Goal: Information Seeking & Learning: Learn about a topic

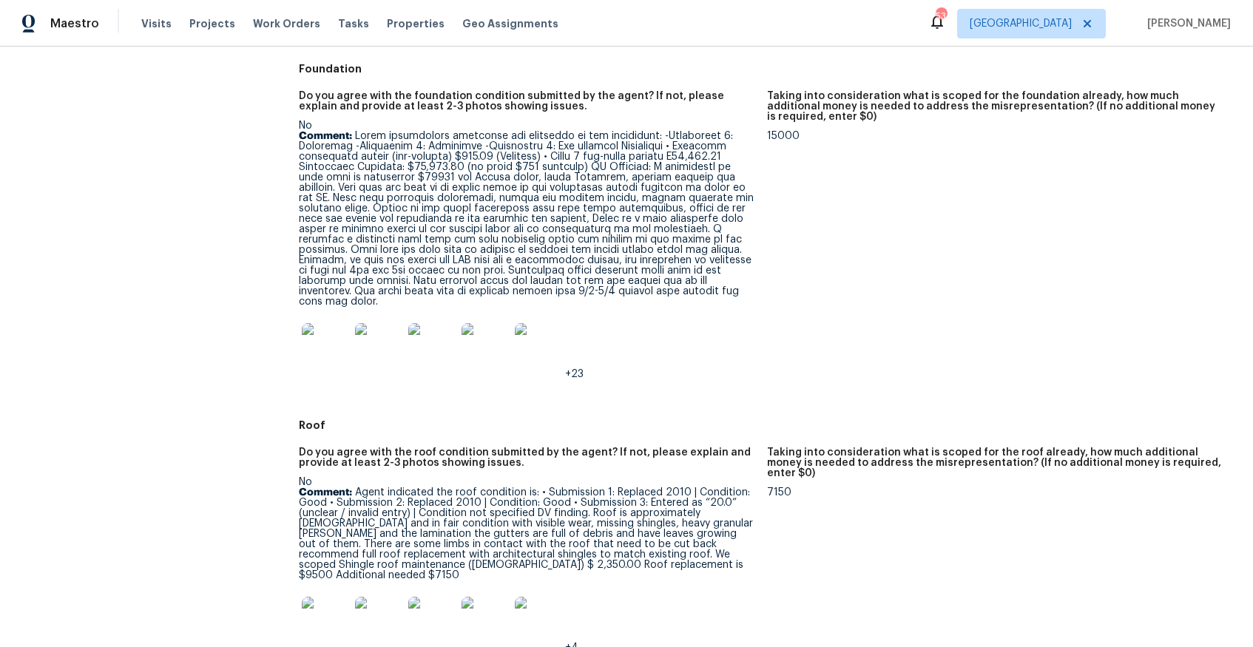
scroll to position [367, 0]
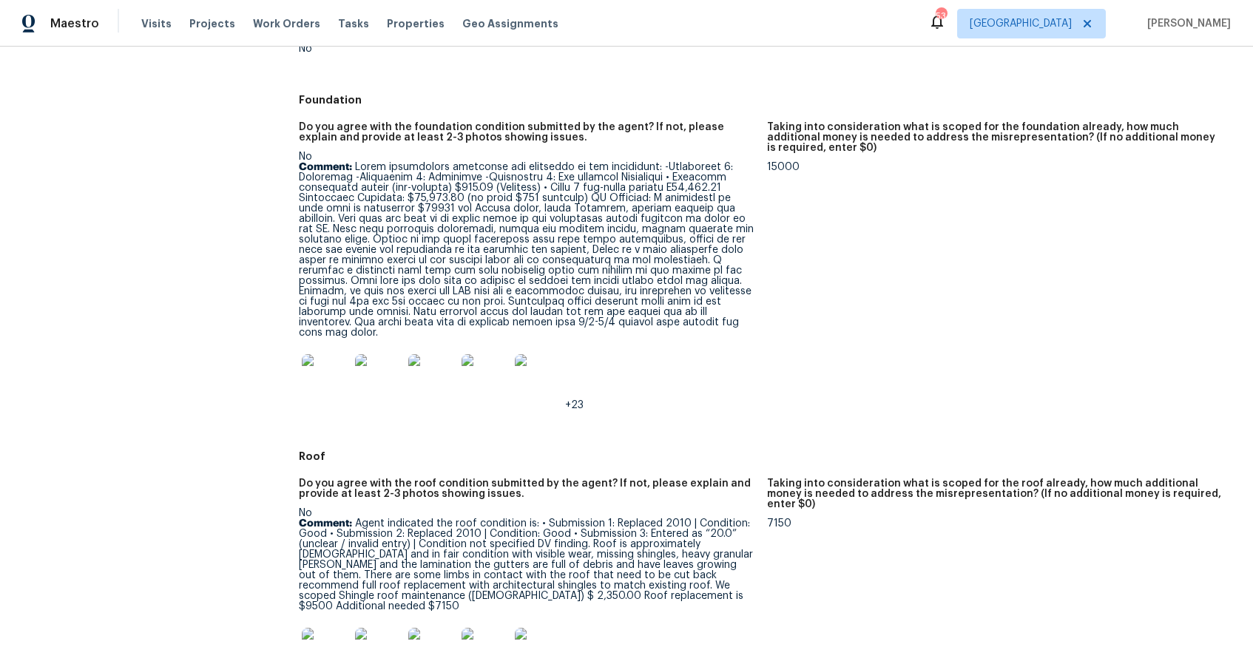
click at [307, 369] on img at bounding box center [325, 377] width 47 height 47
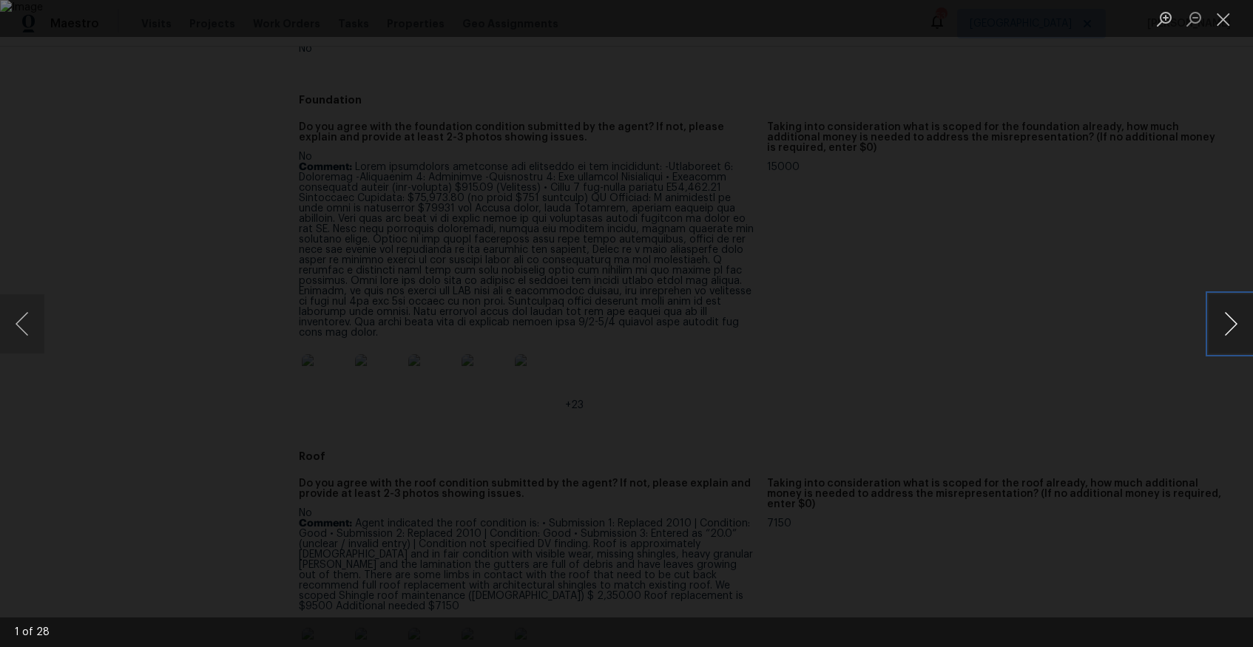
click at [1234, 320] on button "Next image" at bounding box center [1230, 323] width 44 height 59
click at [1229, 328] on button "Next image" at bounding box center [1230, 323] width 44 height 59
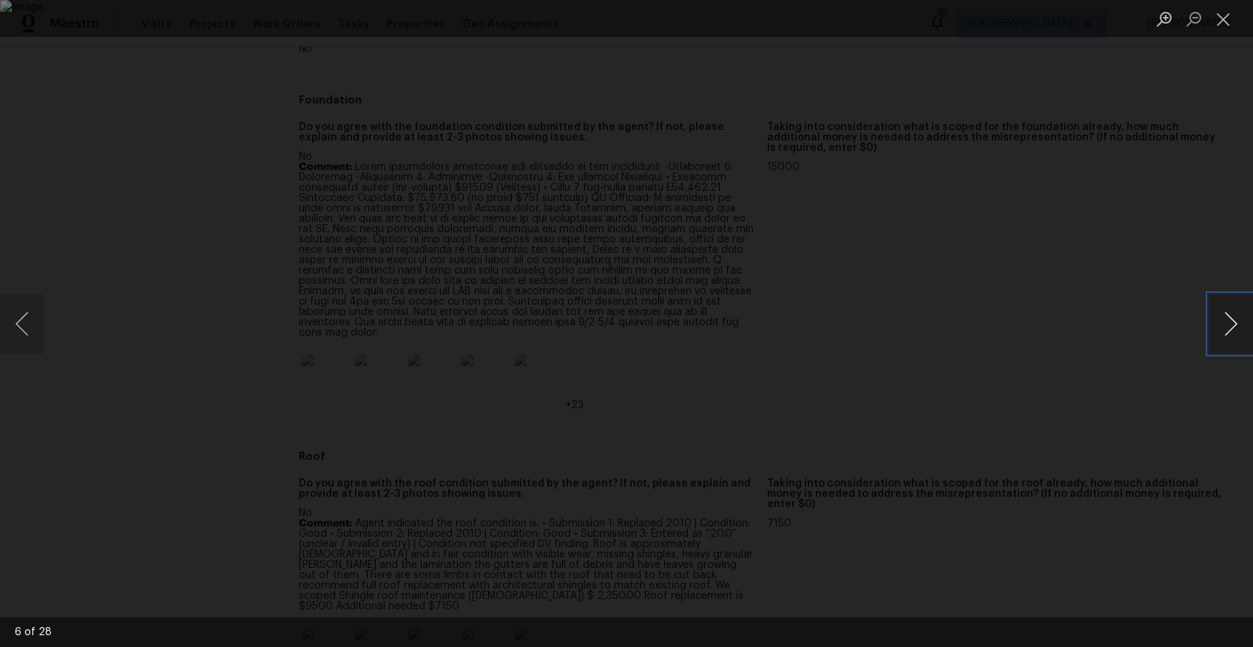
click at [1229, 328] on button "Next image" at bounding box center [1230, 323] width 44 height 59
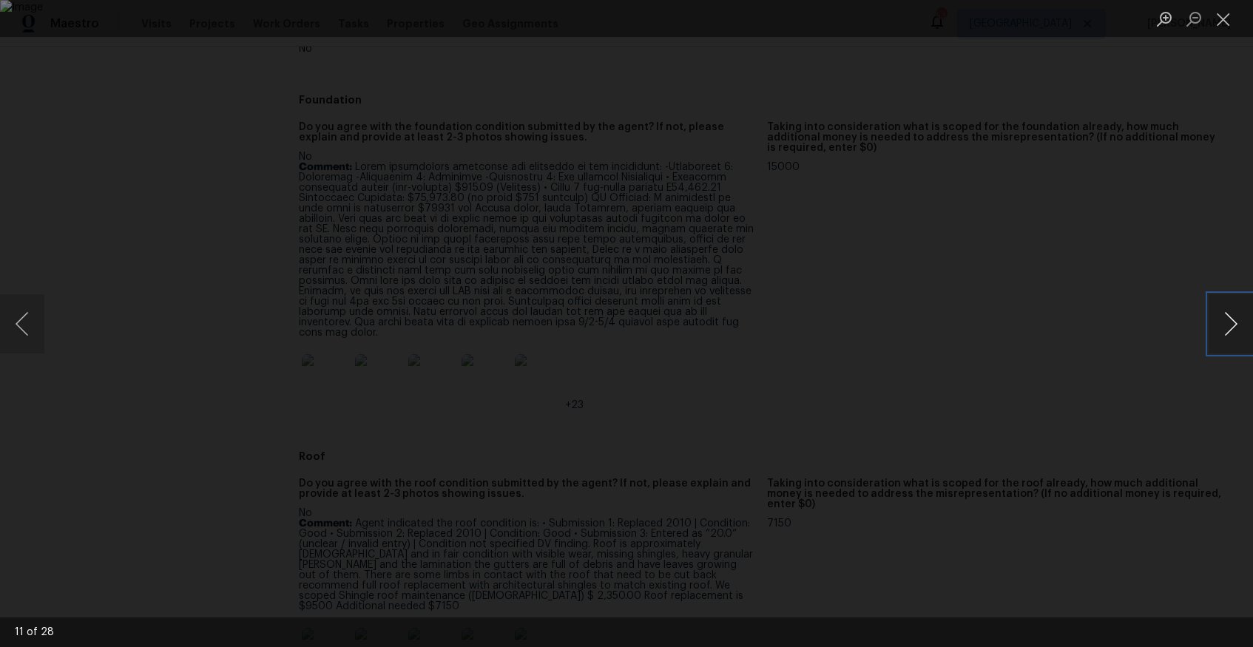
click at [1229, 328] on button "Next image" at bounding box center [1230, 323] width 44 height 59
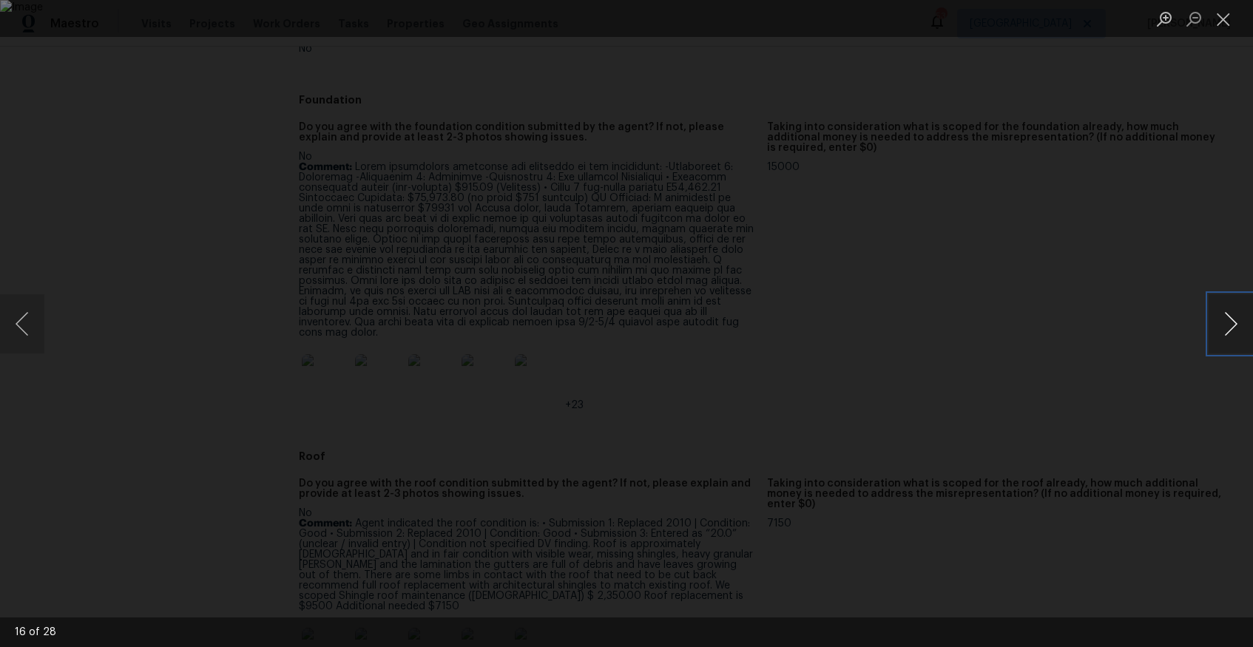
click at [1229, 328] on button "Next image" at bounding box center [1230, 323] width 44 height 59
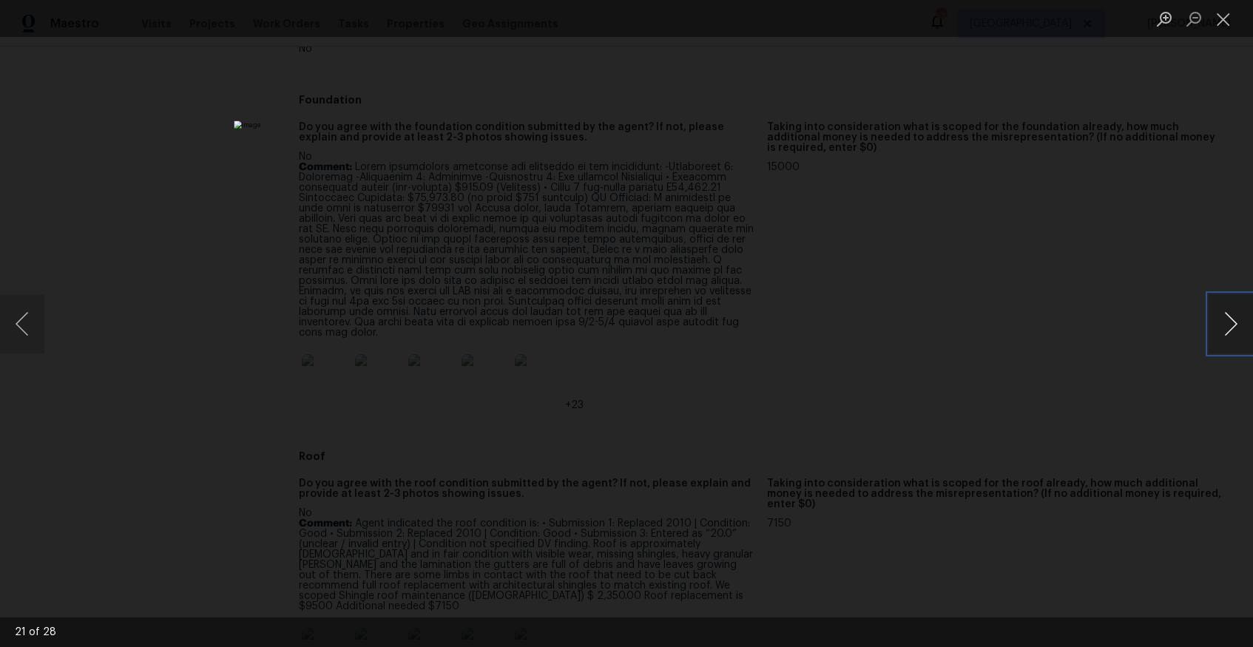
click at [1229, 328] on button "Next image" at bounding box center [1230, 323] width 44 height 59
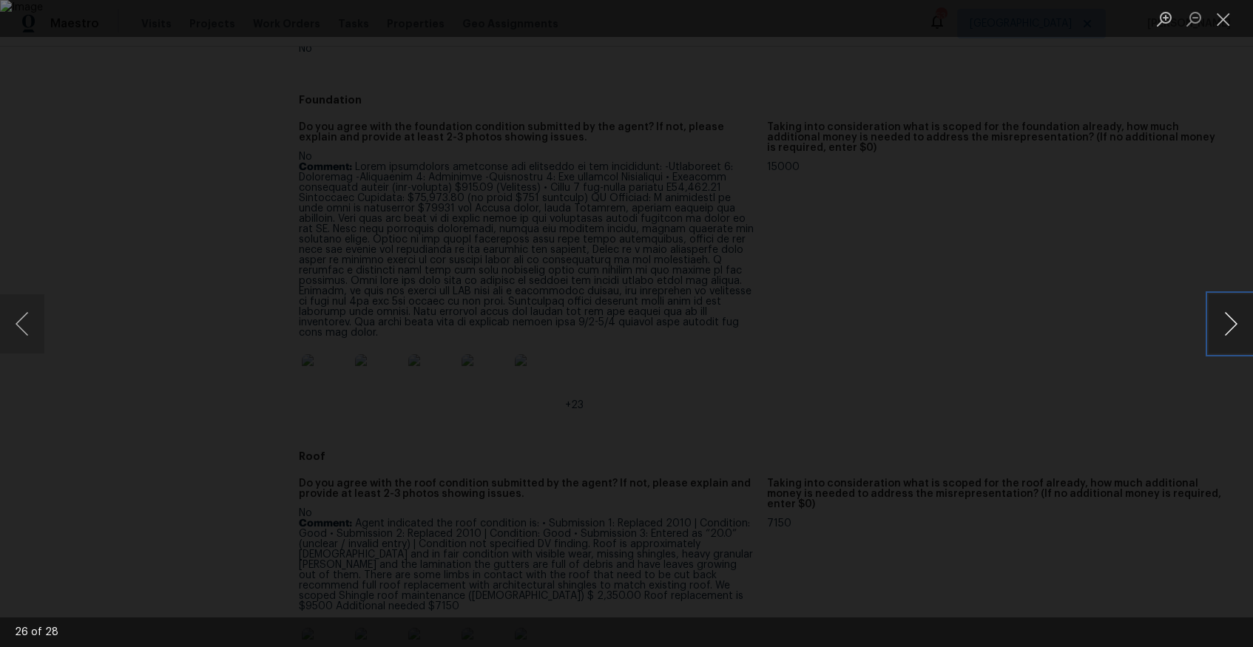
click at [1229, 328] on button "Next image" at bounding box center [1230, 323] width 44 height 59
click at [1223, 16] on button "Close lightbox" at bounding box center [1223, 19] width 30 height 26
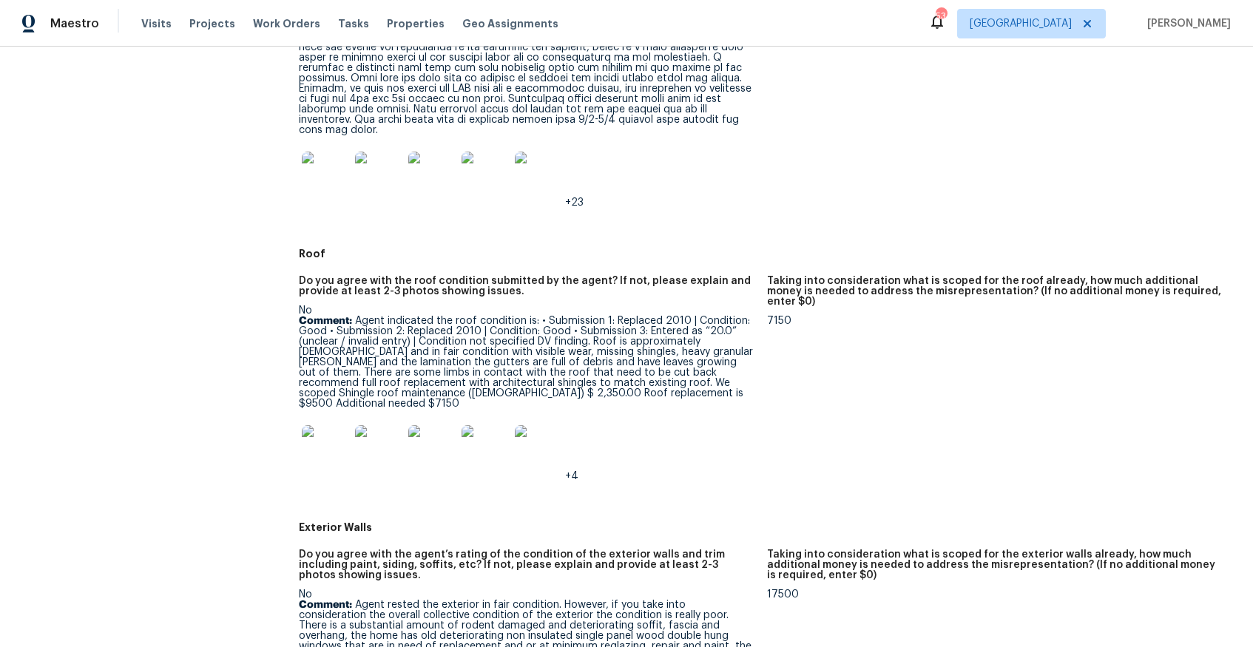
scroll to position [580, 0]
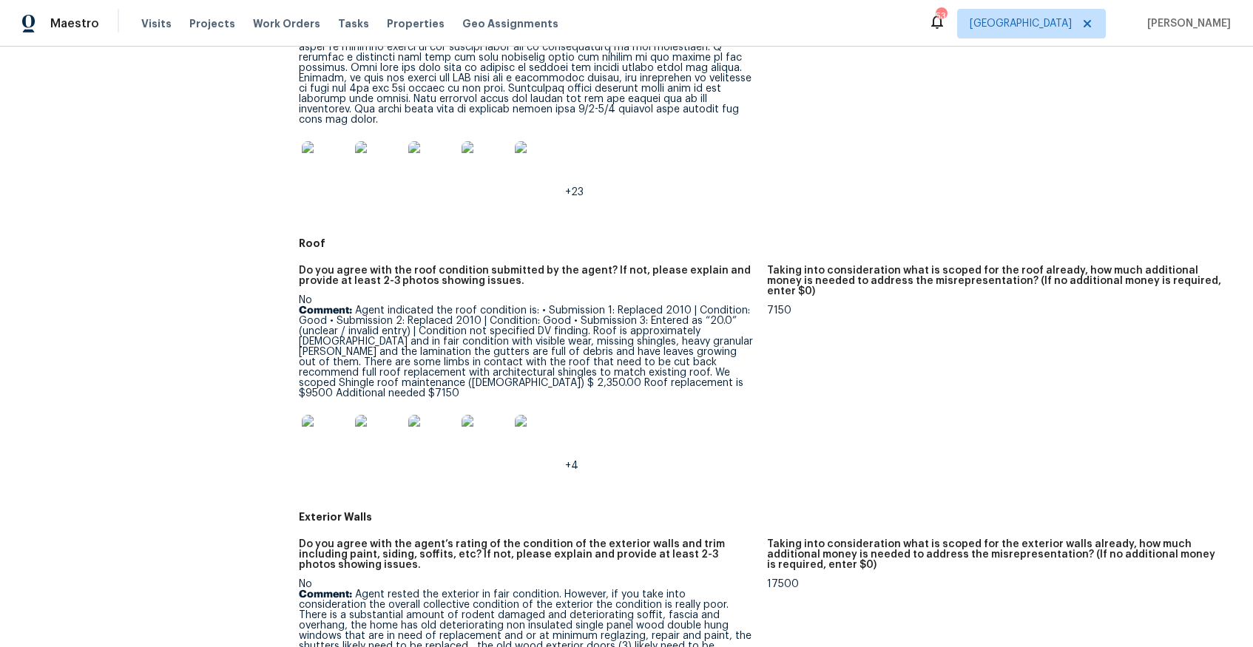
click at [320, 418] on img at bounding box center [325, 438] width 47 height 47
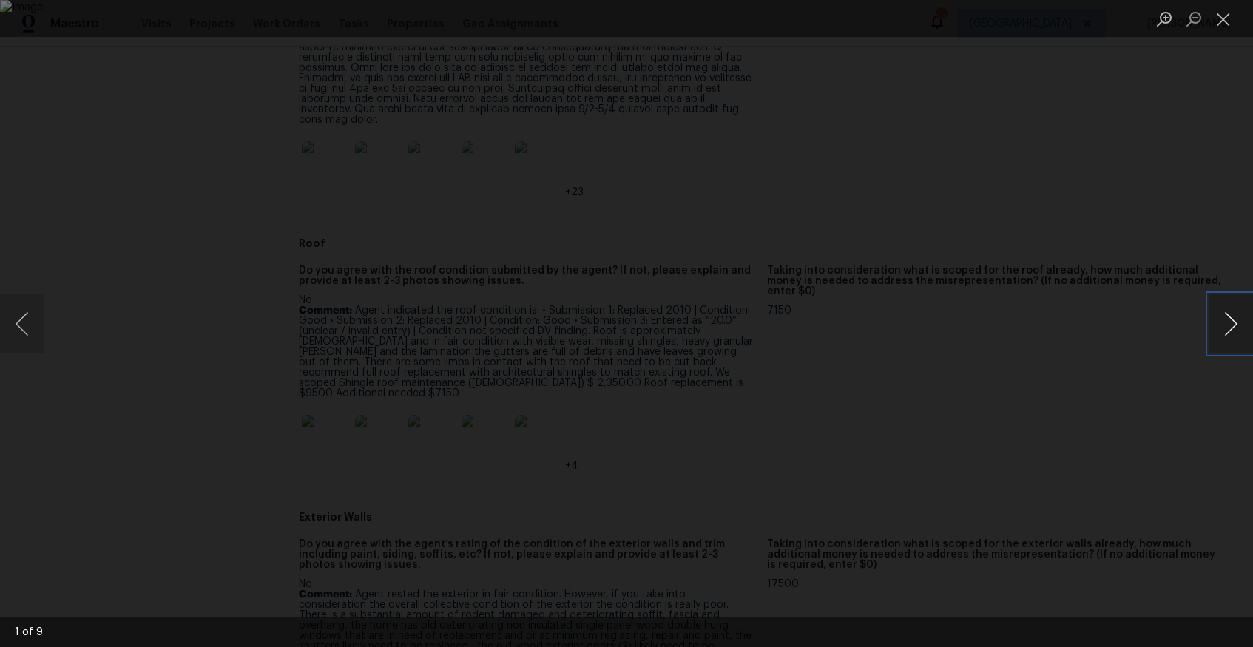
click at [1223, 325] on button "Next image" at bounding box center [1230, 323] width 44 height 59
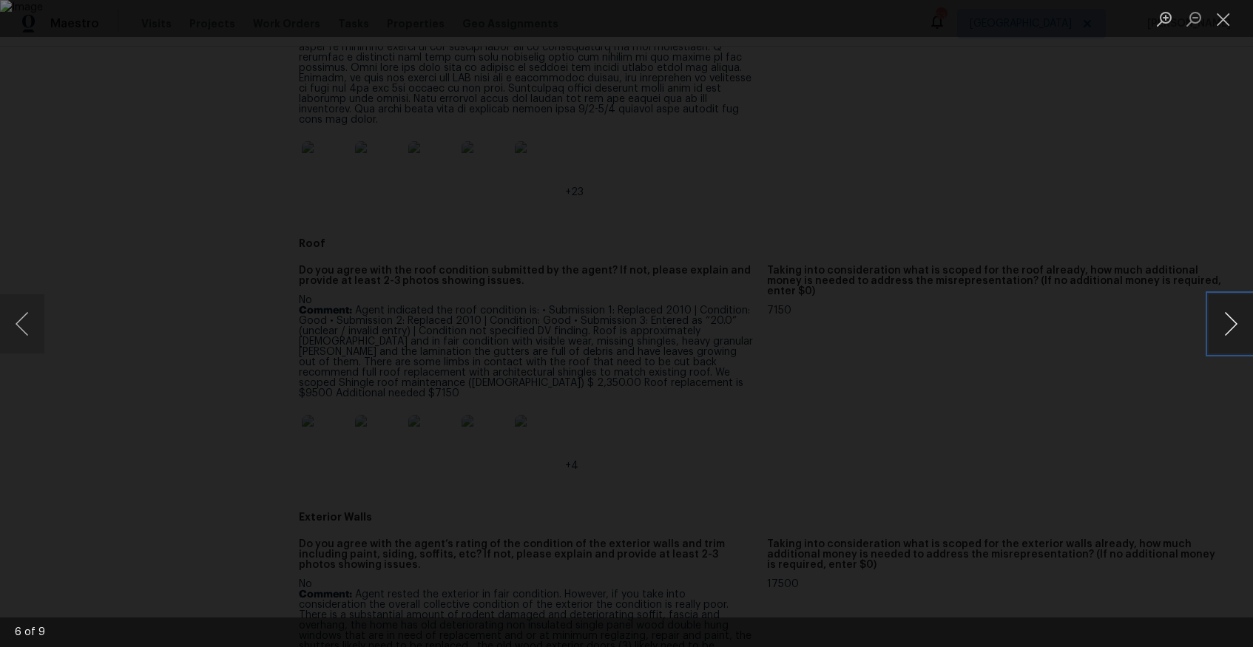
click at [1223, 325] on button "Next image" at bounding box center [1230, 323] width 44 height 59
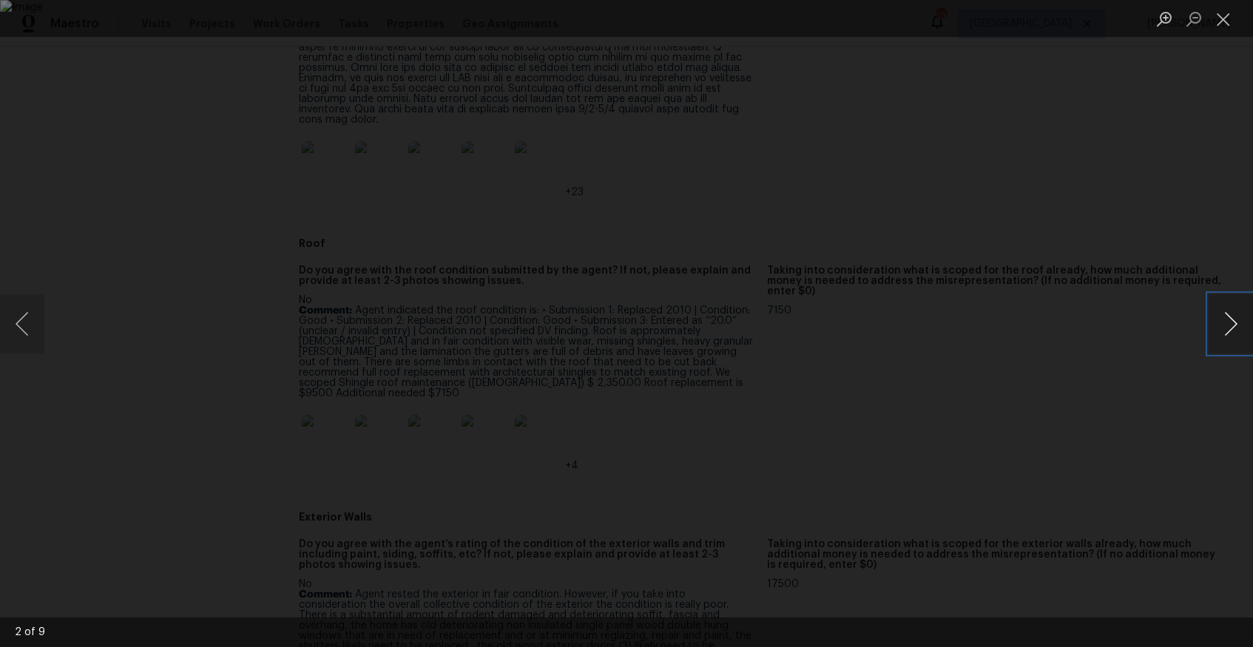
click at [1223, 325] on button "Next image" at bounding box center [1230, 323] width 44 height 59
click at [1228, 20] on button "Close lightbox" at bounding box center [1223, 19] width 30 height 26
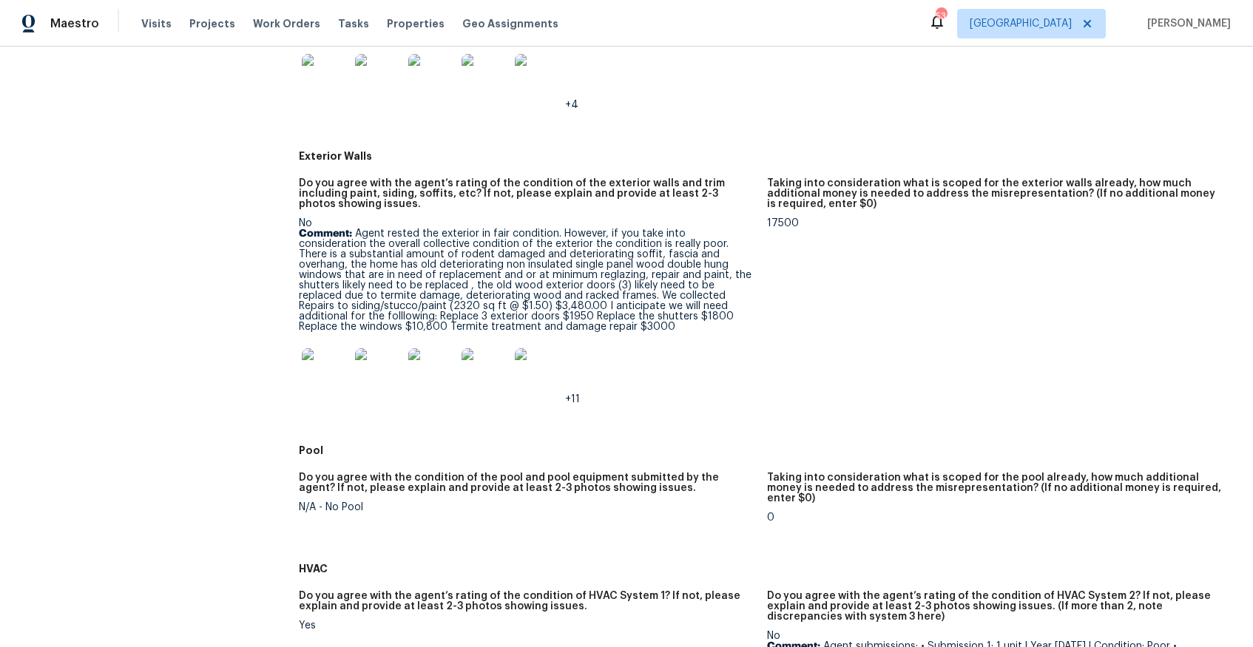
scroll to position [952, 0]
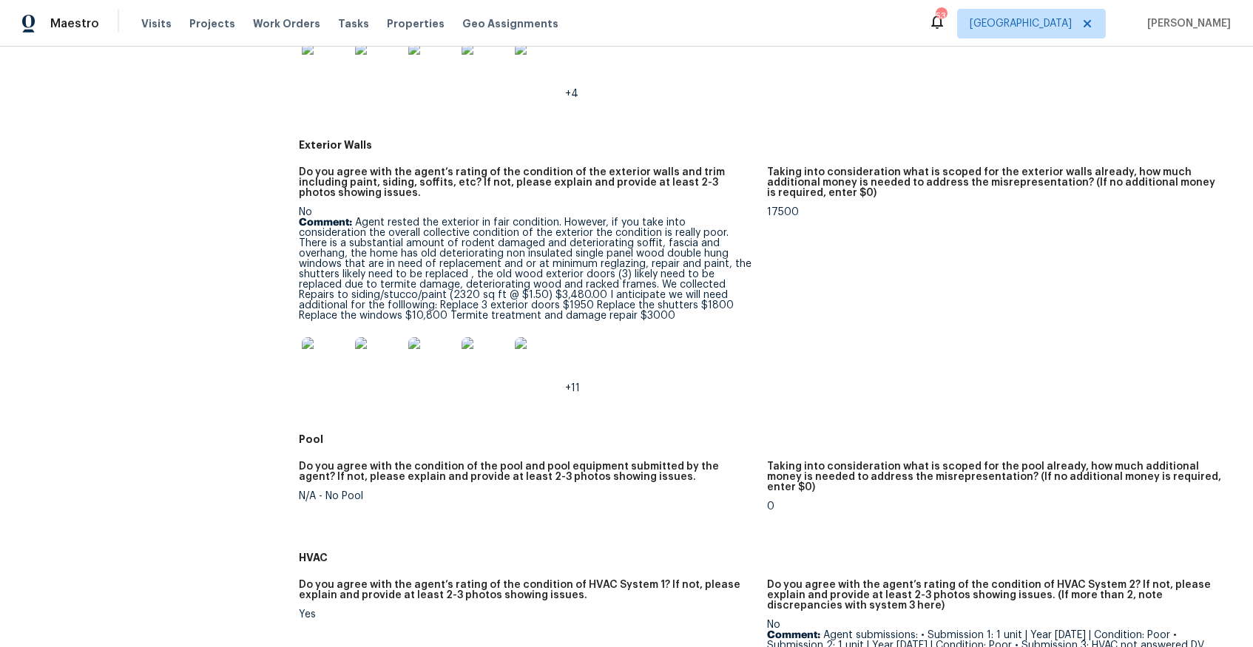
click at [309, 343] on img at bounding box center [325, 360] width 47 height 47
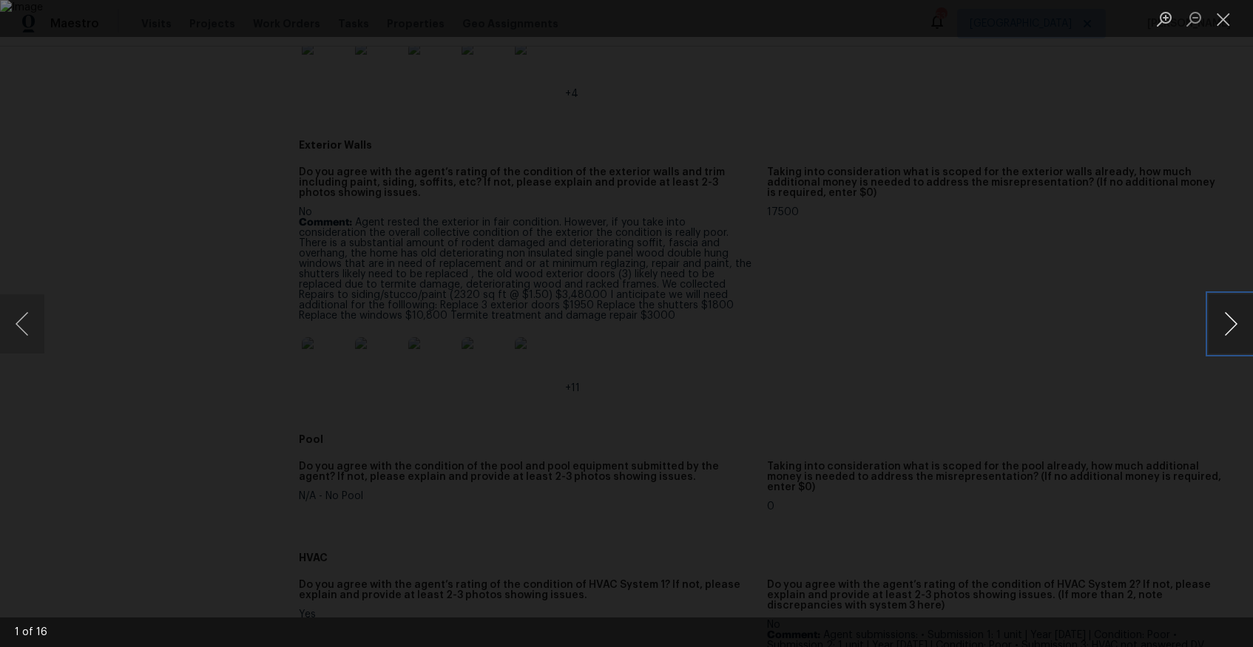
click at [1228, 322] on button "Next image" at bounding box center [1230, 323] width 44 height 59
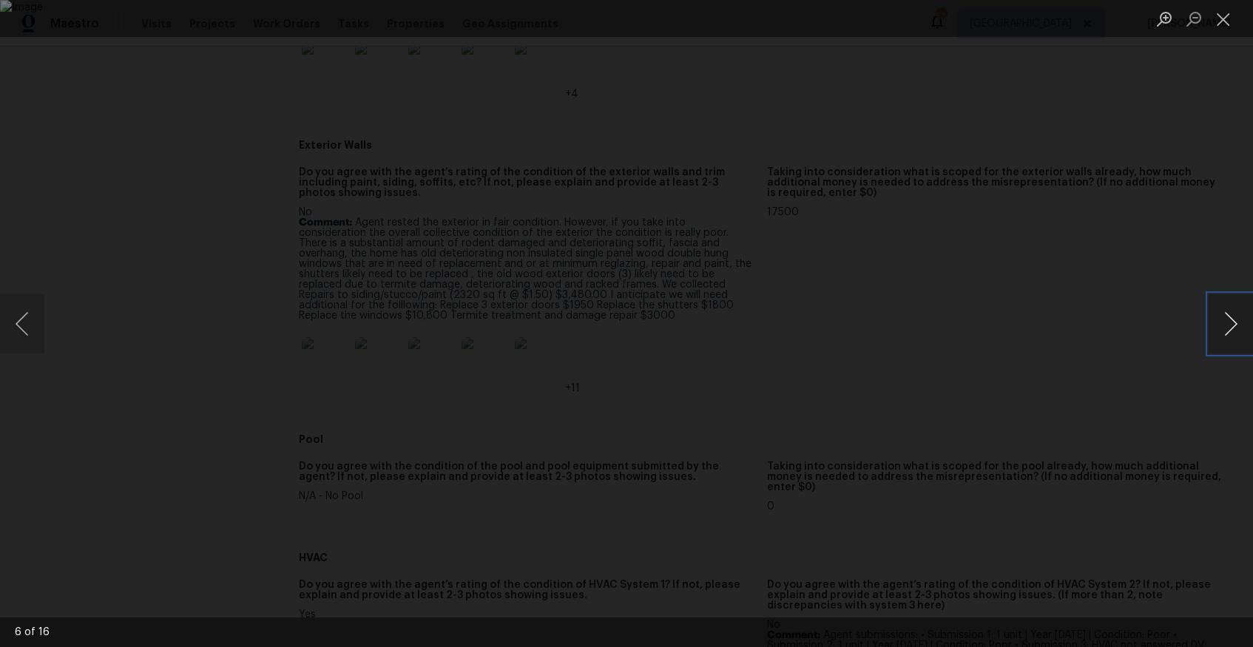
click at [1228, 322] on button "Next image" at bounding box center [1230, 323] width 44 height 59
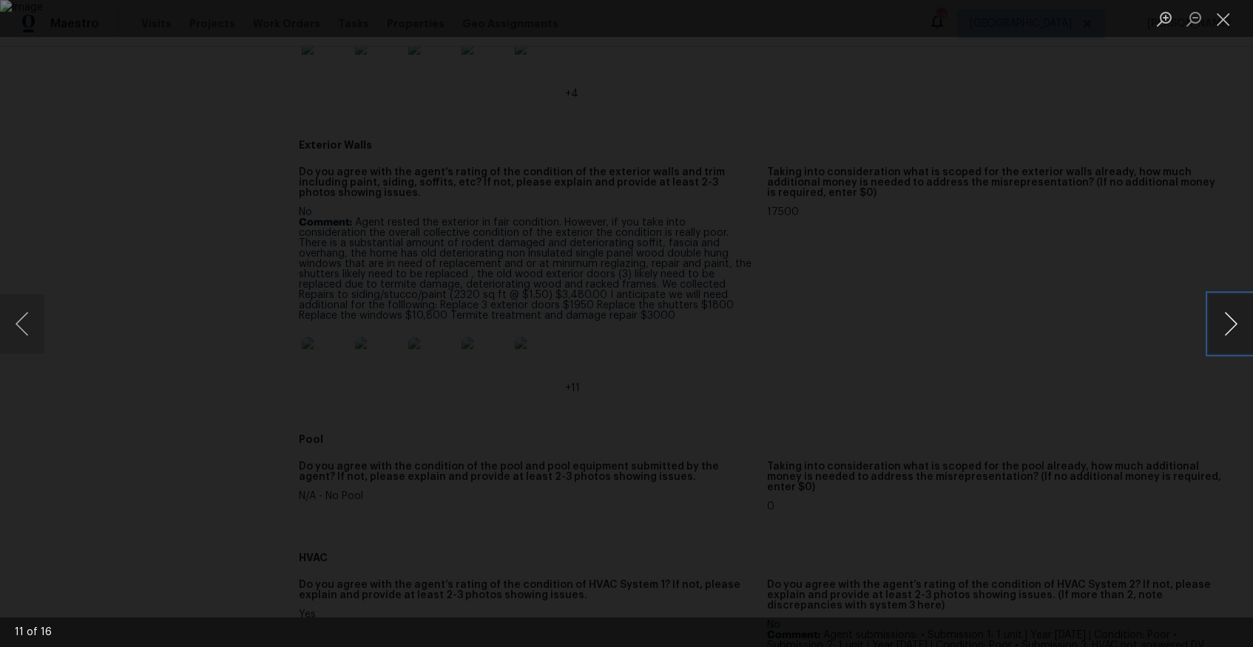
click at [1228, 322] on button "Next image" at bounding box center [1230, 323] width 44 height 59
click at [1226, 322] on button "Next image" at bounding box center [1230, 323] width 44 height 59
click at [1222, 24] on button "Close lightbox" at bounding box center [1223, 19] width 30 height 26
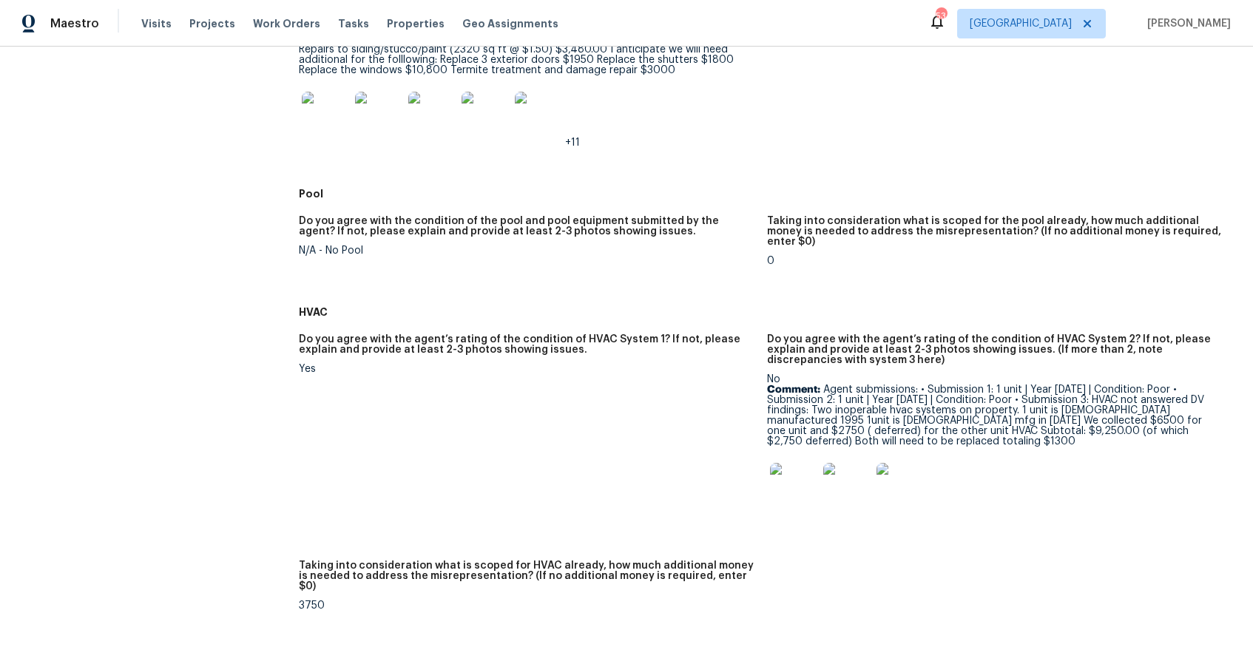
scroll to position [1200, 0]
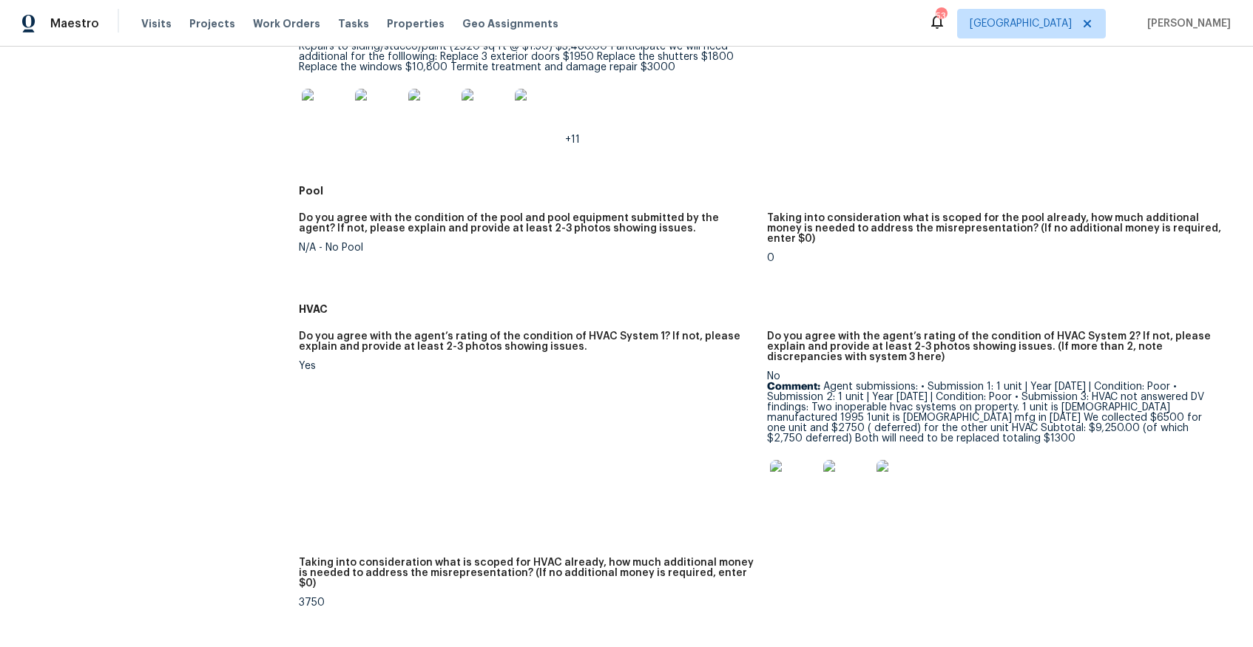
click at [804, 461] on img at bounding box center [793, 483] width 47 height 47
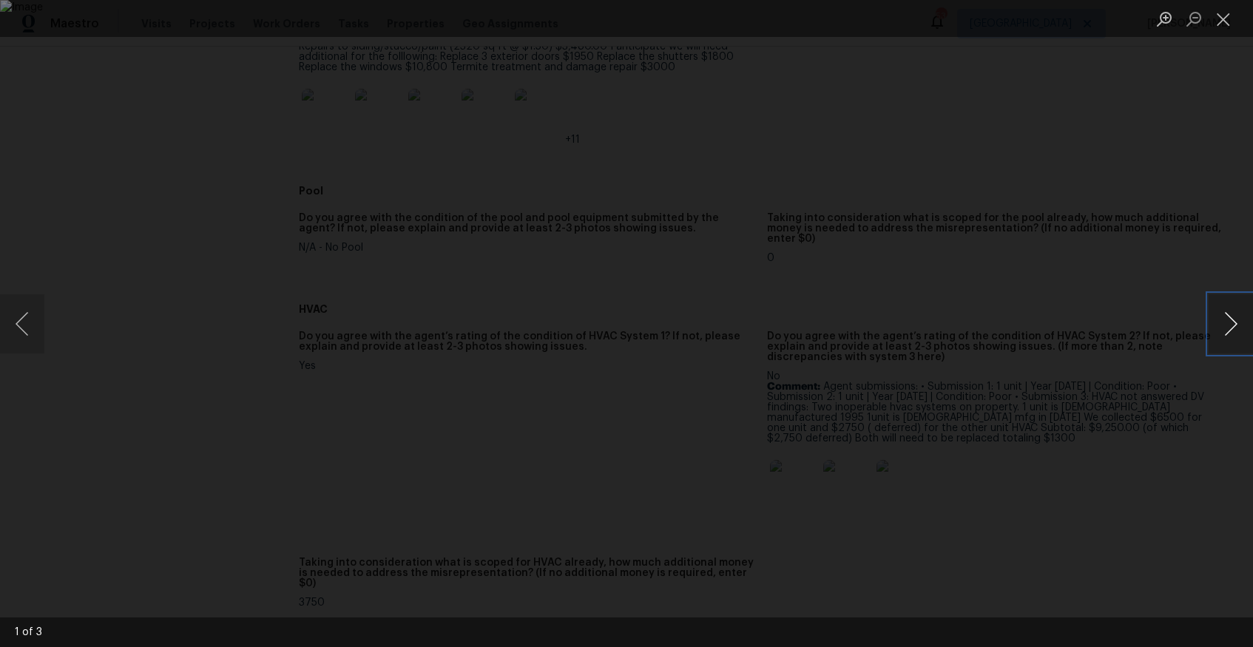
click at [1223, 326] on button "Next image" at bounding box center [1230, 323] width 44 height 59
click at [1220, 13] on button "Close lightbox" at bounding box center [1223, 19] width 30 height 26
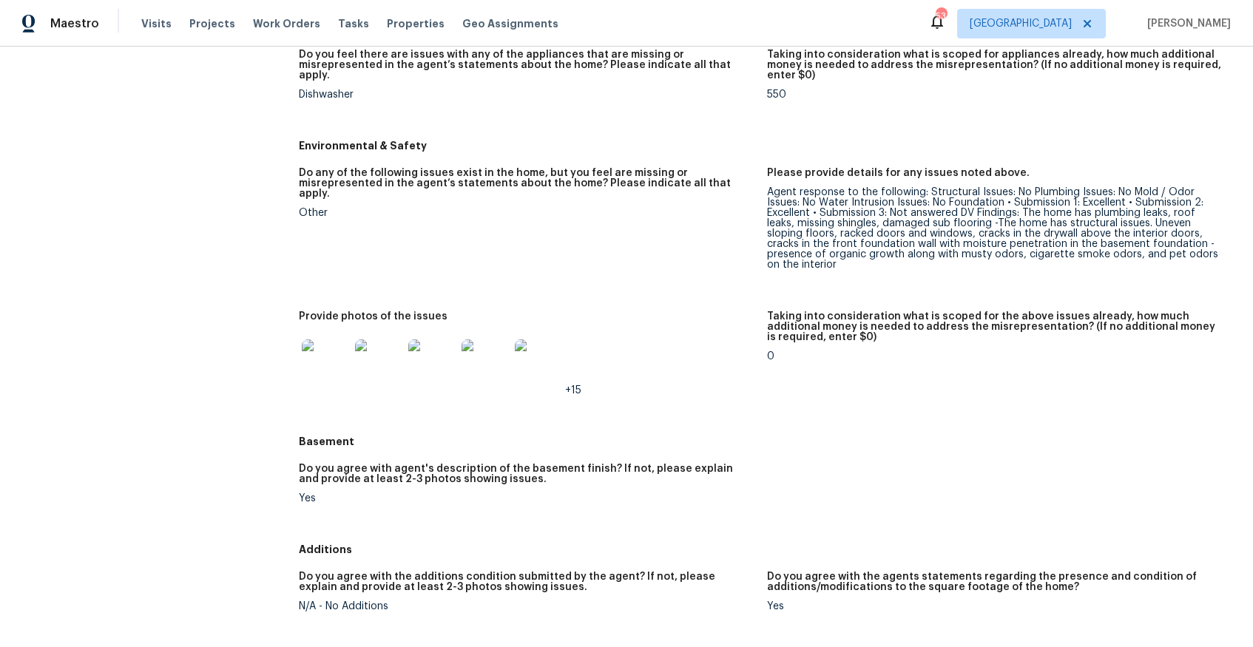
scroll to position [2092, 0]
click at [309, 339] on img at bounding box center [325, 362] width 47 height 47
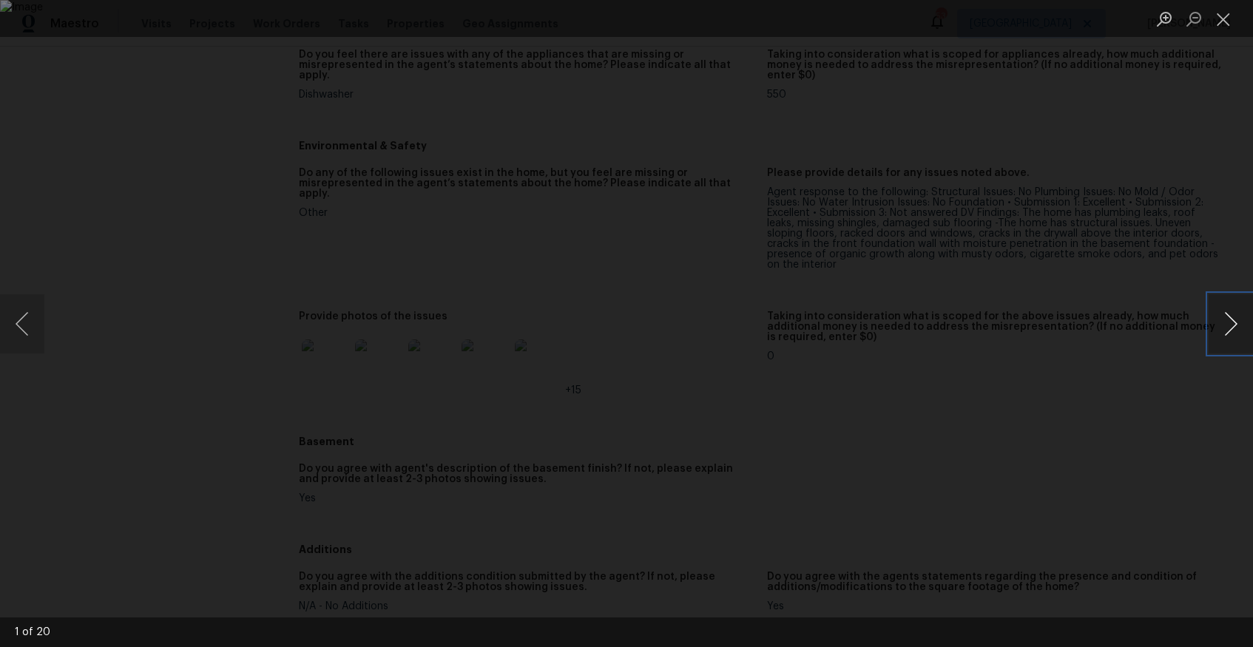
click at [1226, 326] on button "Next image" at bounding box center [1230, 323] width 44 height 59
click at [1225, 326] on button "Next image" at bounding box center [1230, 323] width 44 height 59
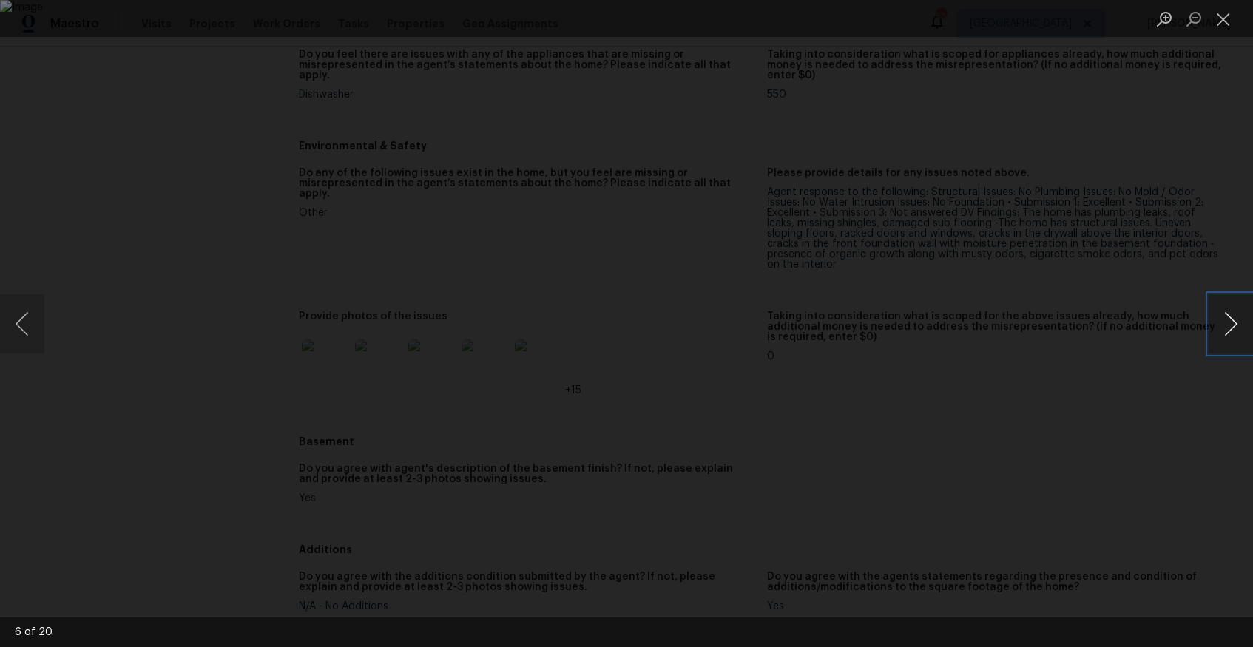
click at [1225, 326] on button "Next image" at bounding box center [1230, 323] width 44 height 59
click at [1226, 328] on button "Next image" at bounding box center [1230, 323] width 44 height 59
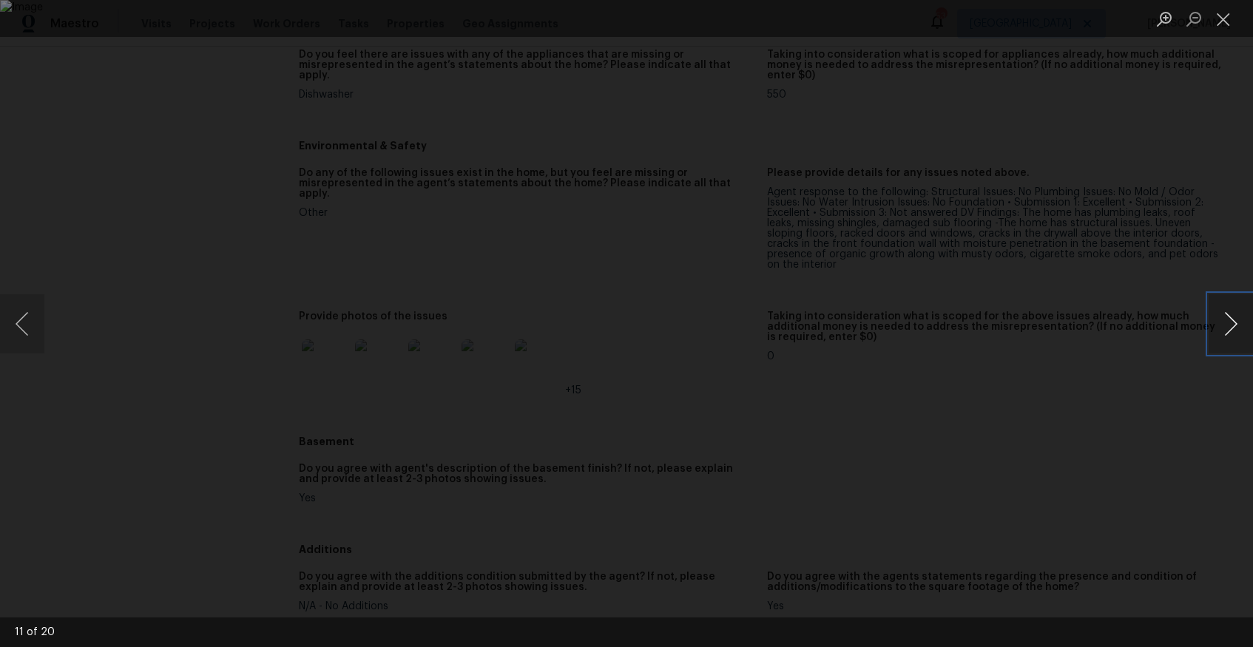
click at [1226, 328] on button "Next image" at bounding box center [1230, 323] width 44 height 59
click at [1227, 326] on button "Next image" at bounding box center [1230, 323] width 44 height 59
click at [1220, 330] on button "Next image" at bounding box center [1230, 323] width 44 height 59
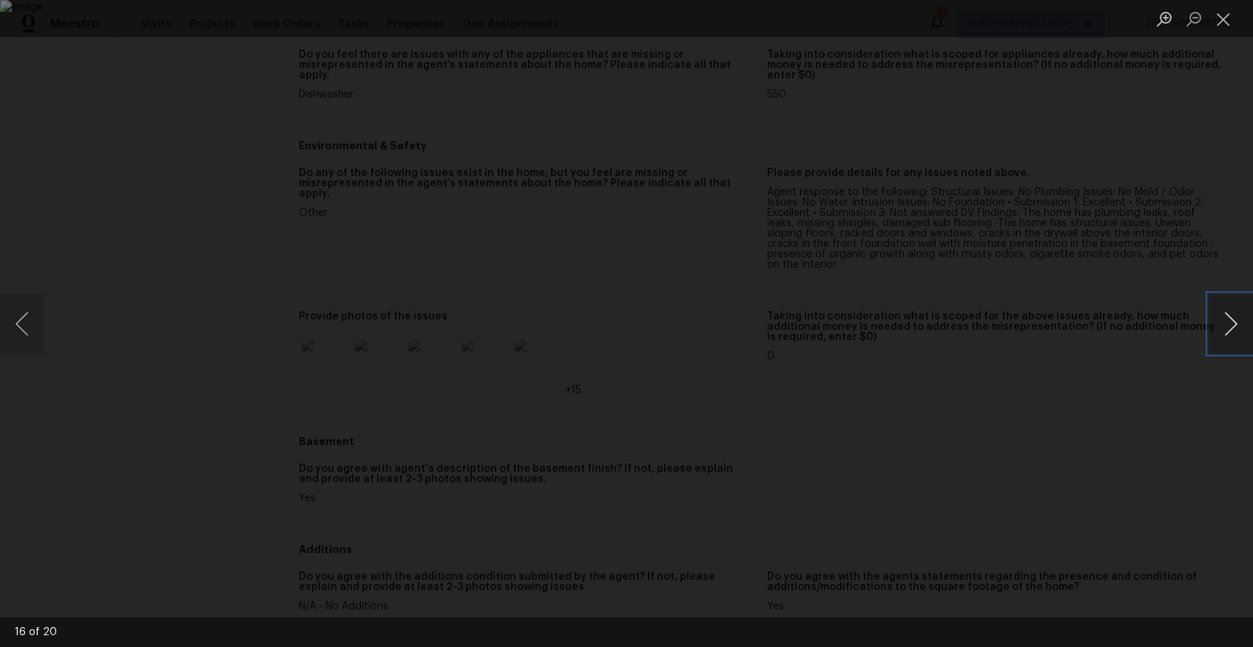
click at [1220, 330] on button "Next image" at bounding box center [1230, 323] width 44 height 59
click at [1222, 322] on button "Next image" at bounding box center [1230, 323] width 44 height 59
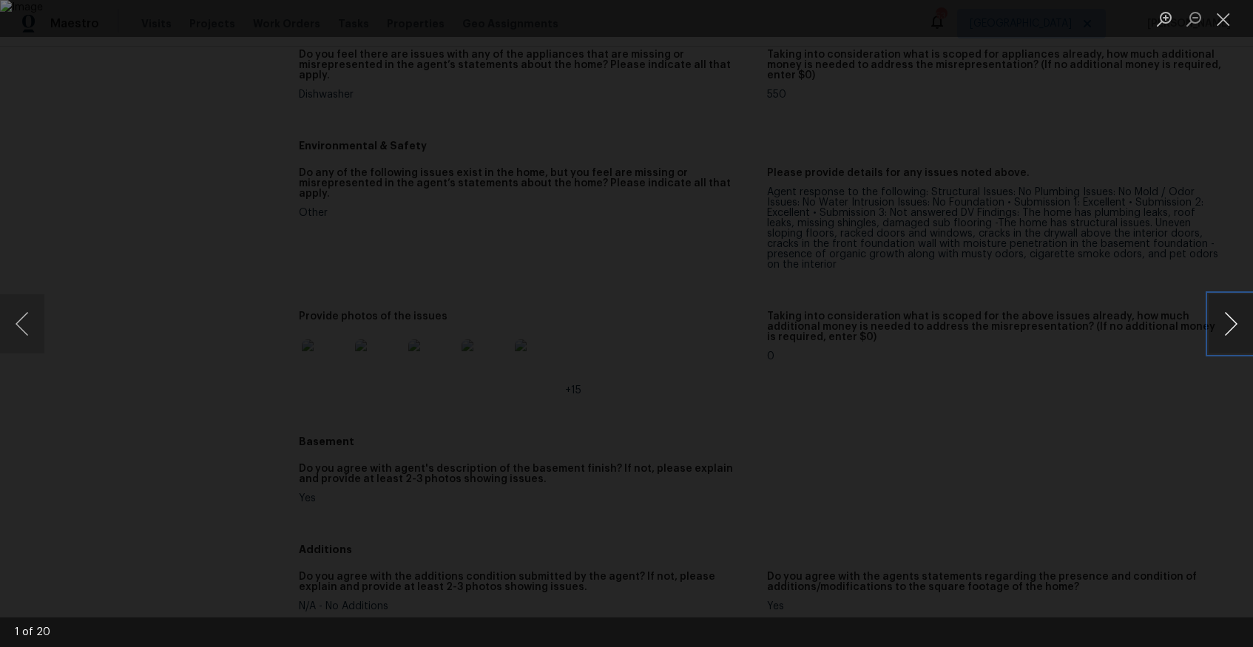
click at [1222, 322] on button "Next image" at bounding box center [1230, 323] width 44 height 59
click at [1228, 22] on button "Close lightbox" at bounding box center [1223, 19] width 30 height 26
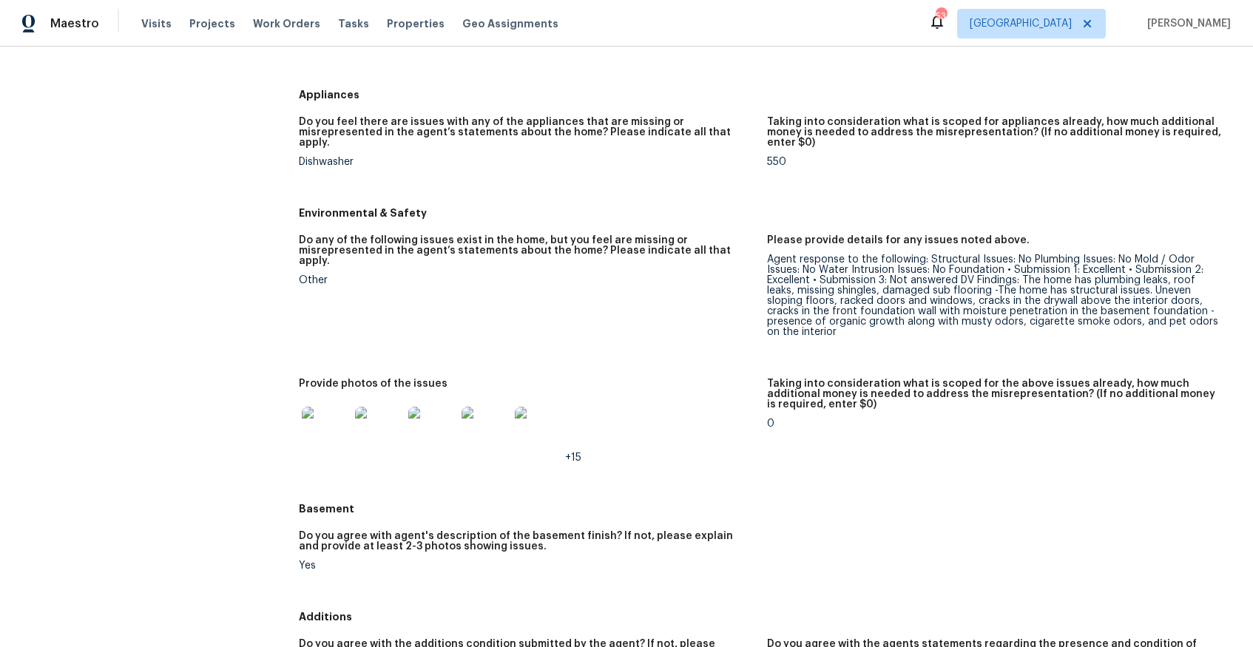
scroll to position [2019, 0]
